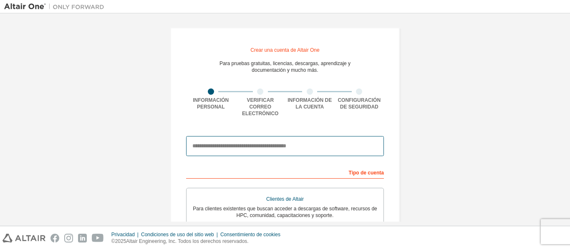
click at [205, 137] on input "email" at bounding box center [285, 146] width 198 height 20
type input "**********"
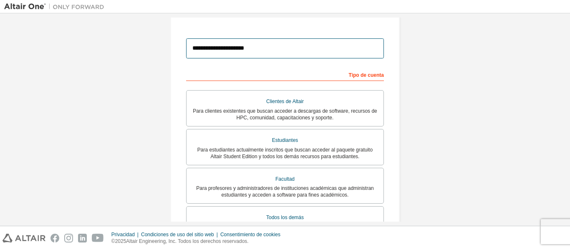
scroll to position [98, 0]
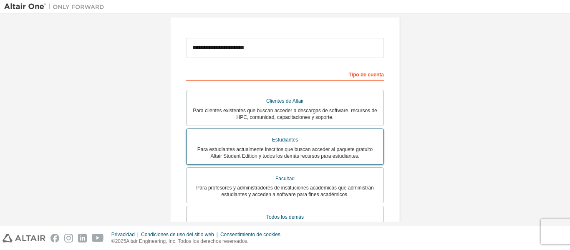
click at [315, 138] on div "Estudiantes" at bounding box center [285, 140] width 187 height 12
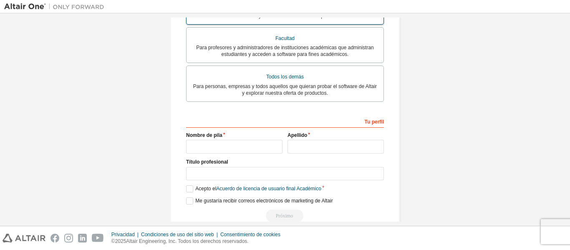
scroll to position [239, 0]
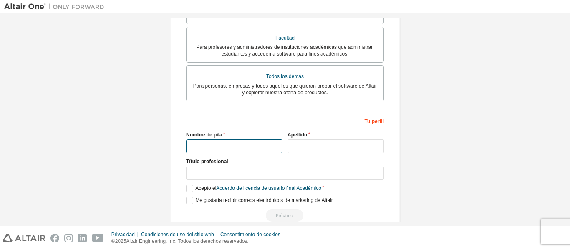
click at [252, 142] on input "text" at bounding box center [234, 146] width 96 height 14
type input "******"
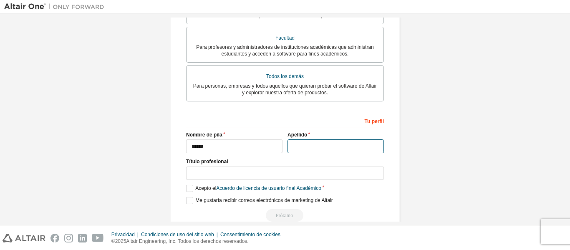
click at [314, 149] on input "text" at bounding box center [336, 146] width 96 height 14
type input "******"
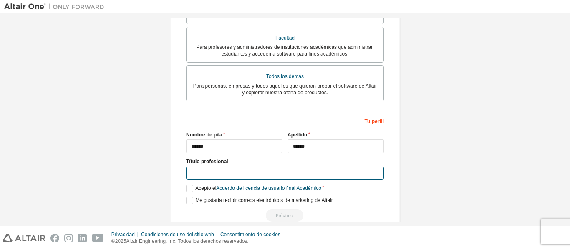
click at [248, 174] on input "text" at bounding box center [285, 174] width 198 height 14
type input "*"
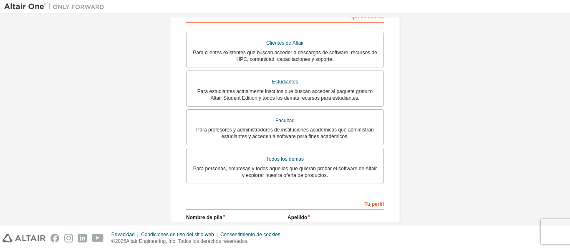
scroll to position [253, 0]
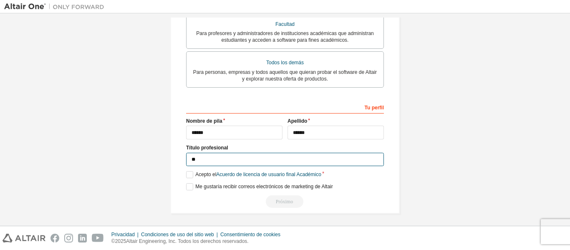
type input "*"
type input "**********"
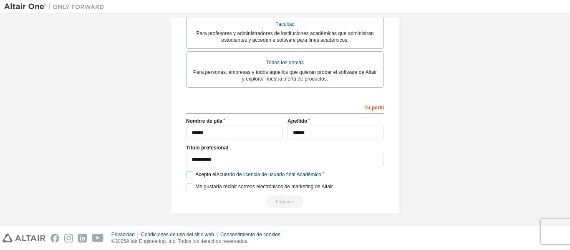
click at [187, 175] on label "Acepto el Acuerdo de licencia de usuario final Académico" at bounding box center [253, 174] width 135 height 7
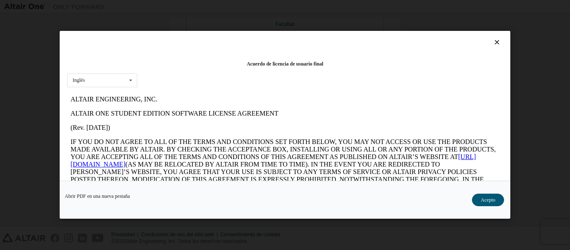
scroll to position [0, 0]
click at [124, 75] on div "Inglés Inglés" at bounding box center [102, 80] width 70 height 14
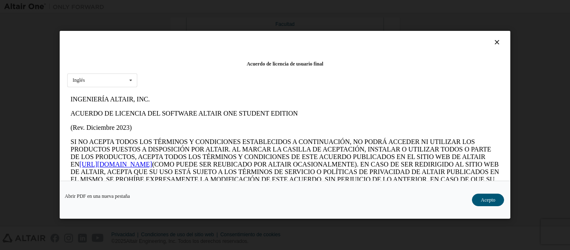
click at [182, 98] on p "INGENIERÍA ALTAIR, INC." at bounding box center [285, 100] width 429 height 8
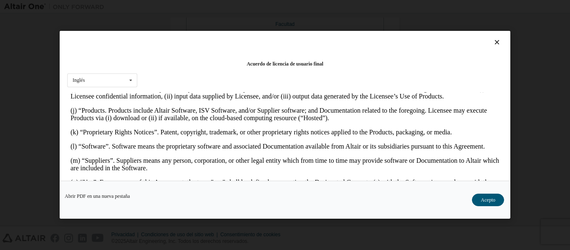
scroll to position [414, 0]
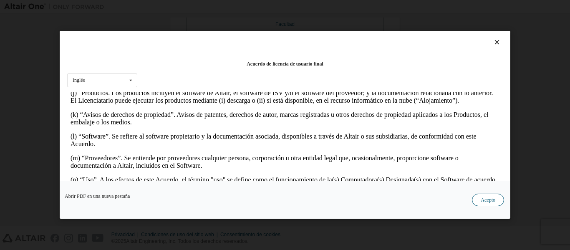
click at [490, 203] on font "Acepto" at bounding box center [488, 200] width 15 height 6
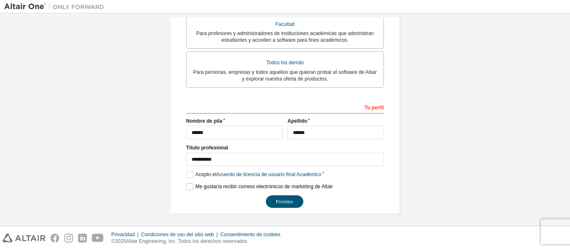
click at [187, 185] on label "Me gustaría recibir correos electrónicos de marketing de Altair" at bounding box center [259, 186] width 147 height 7
click at [277, 199] on font "Próximo" at bounding box center [284, 202] width 17 height 6
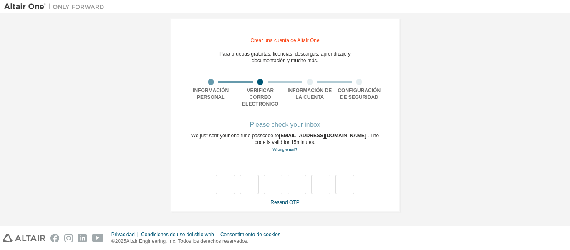
scroll to position [4, 0]
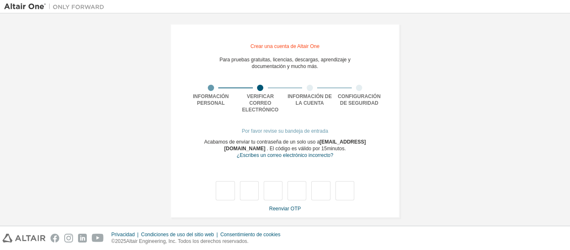
type input "*"
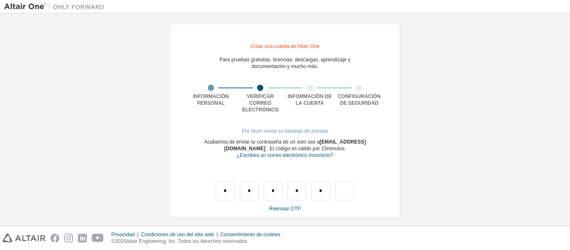
type input "*"
